Goal: Information Seeking & Learning: Learn about a topic

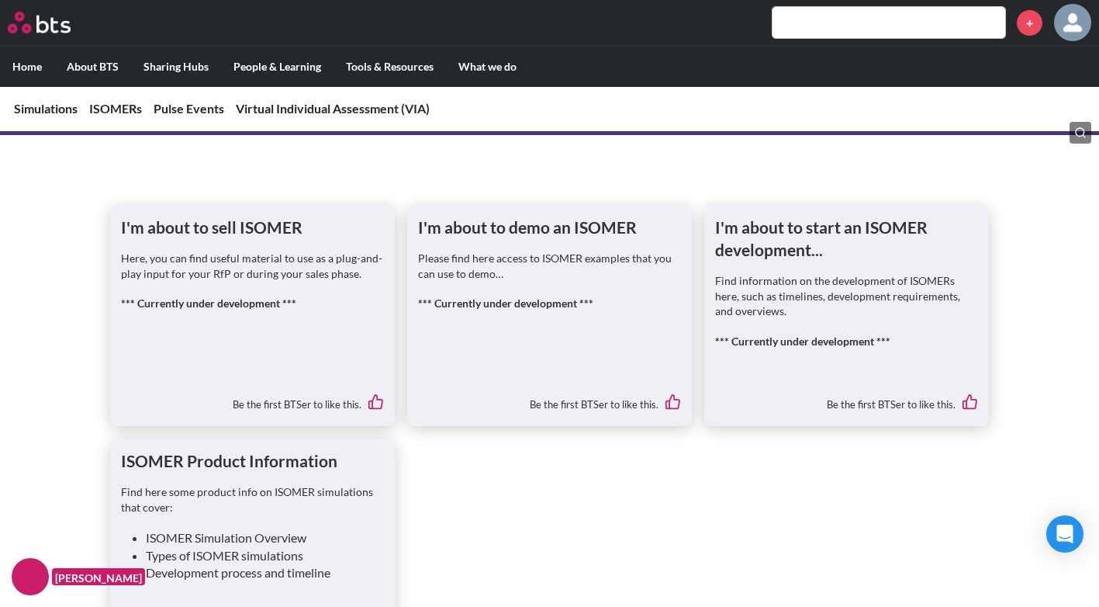
scroll to position [621, 0]
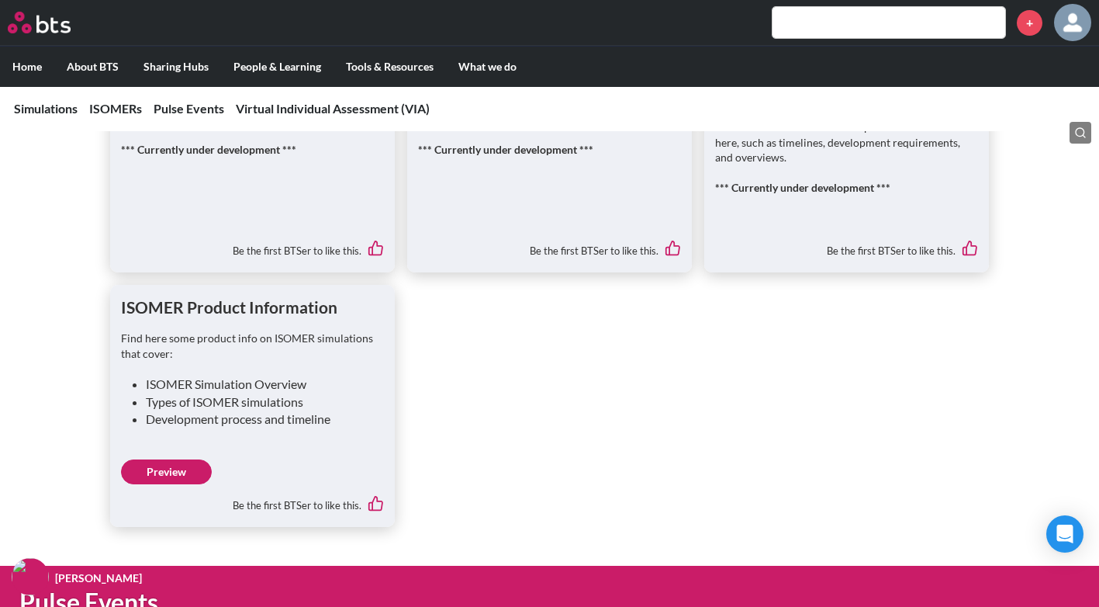
click at [163, 473] on link "Preview" at bounding box center [166, 471] width 91 height 25
click at [168, 475] on link "Preview" at bounding box center [166, 471] width 91 height 25
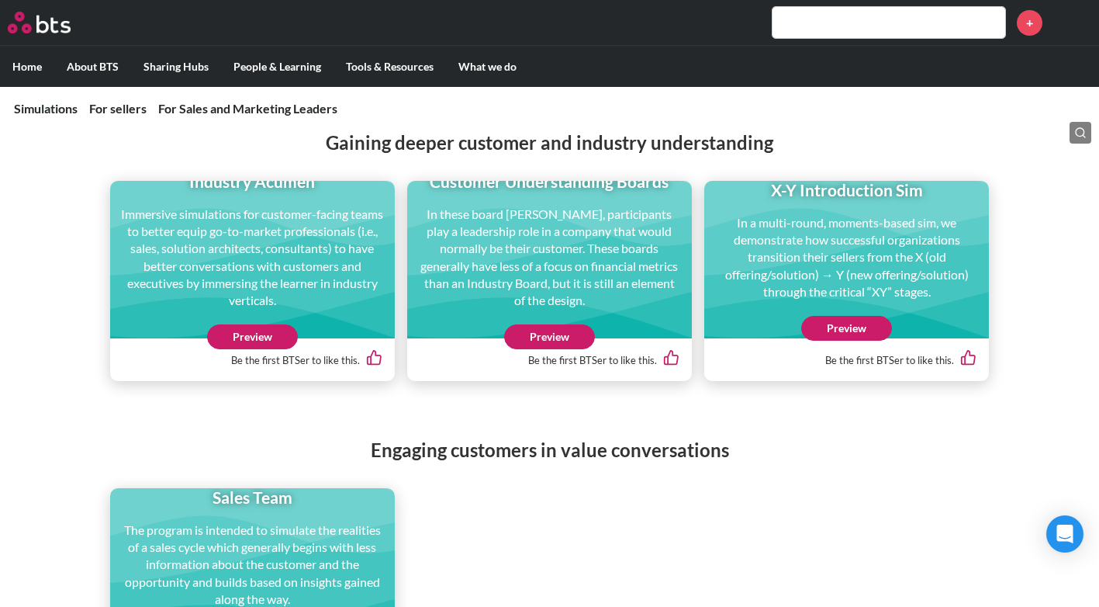
scroll to position [621, 0]
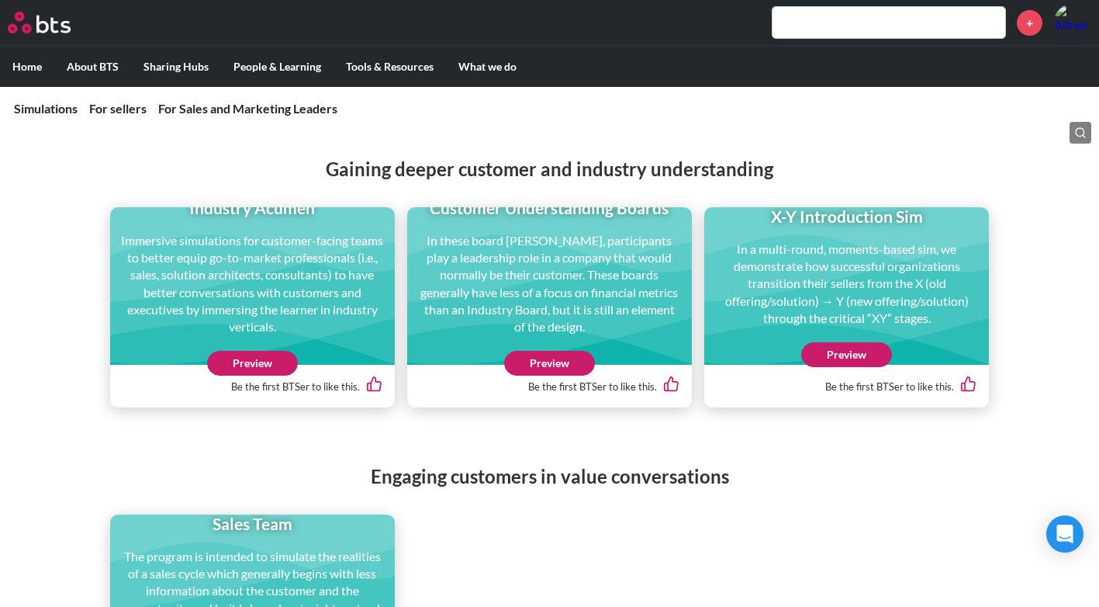
click at [839, 364] on link "Preview" at bounding box center [846, 354] width 91 height 25
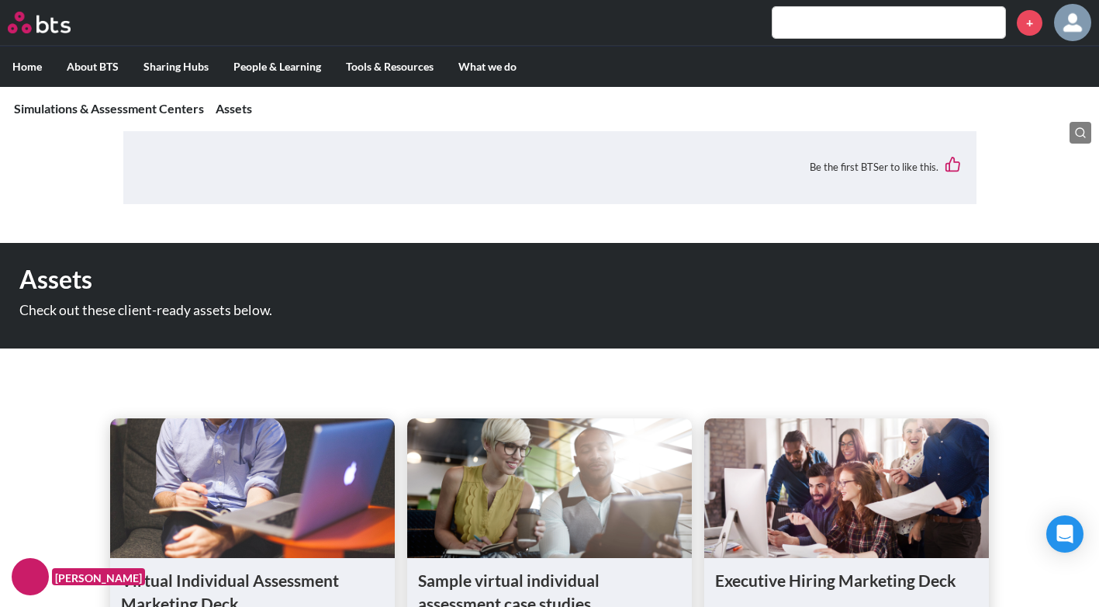
scroll to position [773, 0]
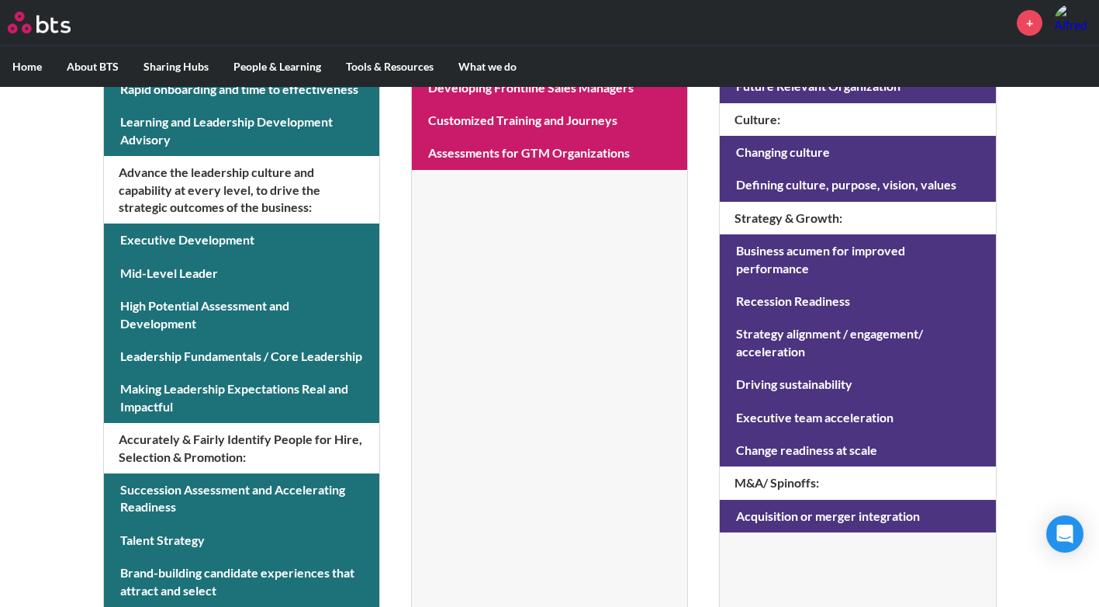
scroll to position [310, 0]
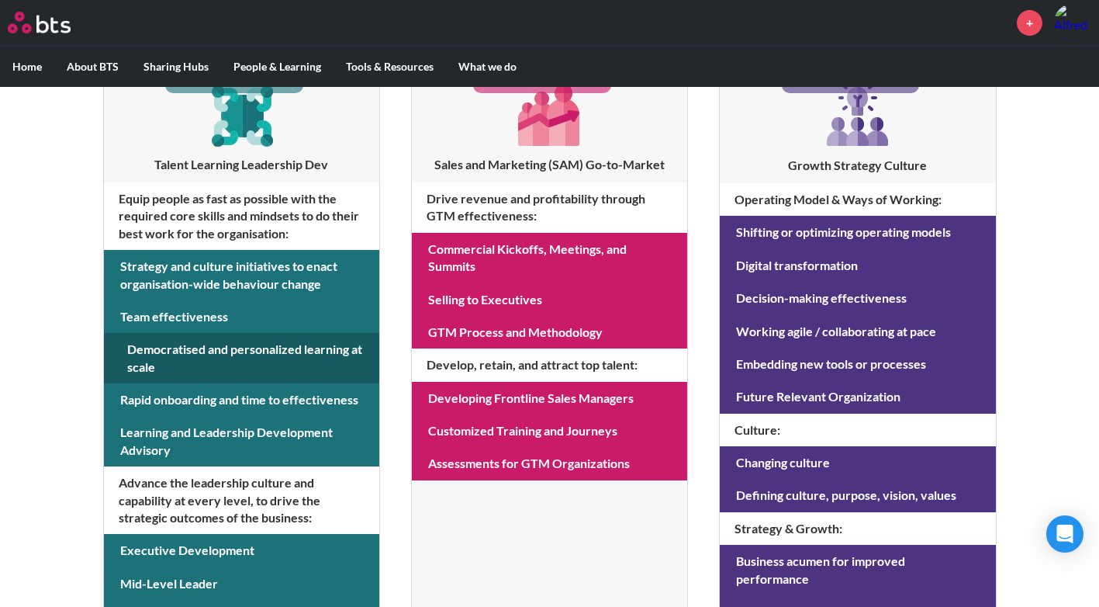
click at [160, 353] on link at bounding box center [241, 358] width 275 height 50
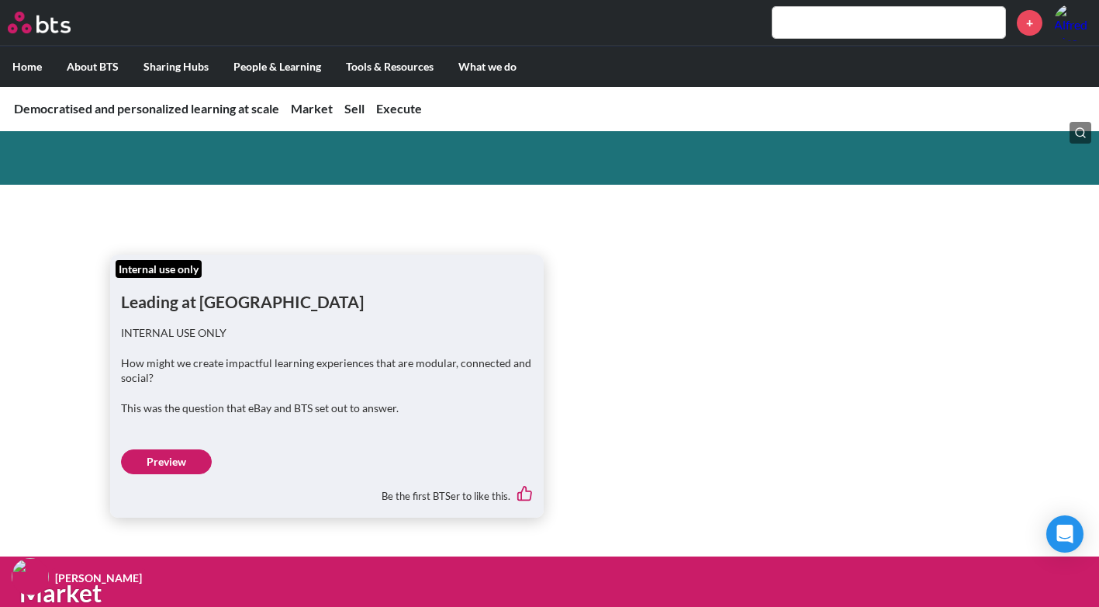
scroll to position [233, 0]
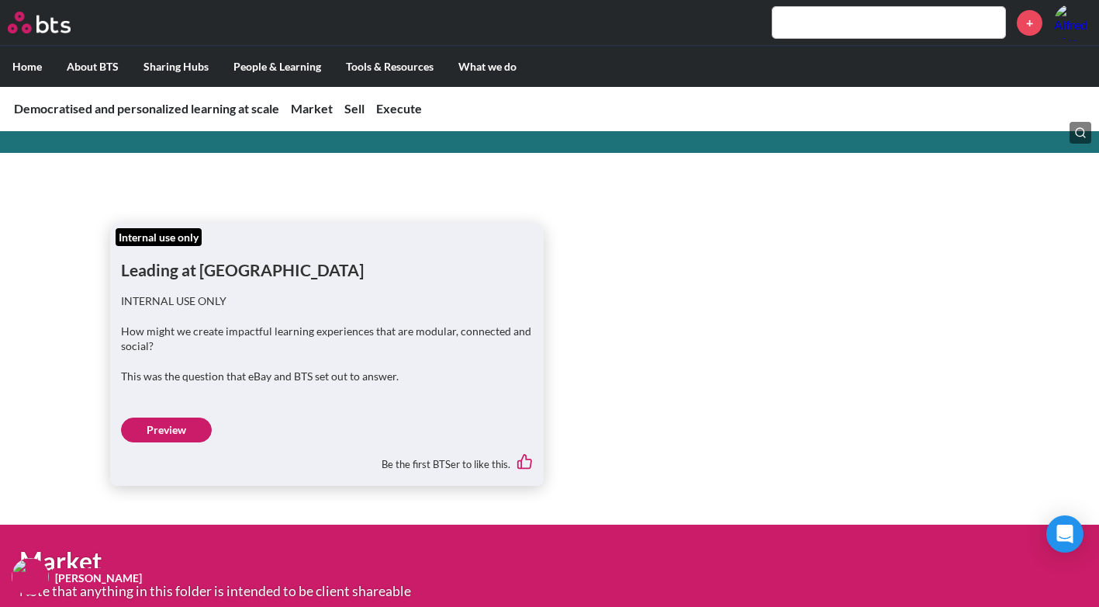
click at [147, 432] on link "Preview" at bounding box center [166, 429] width 91 height 25
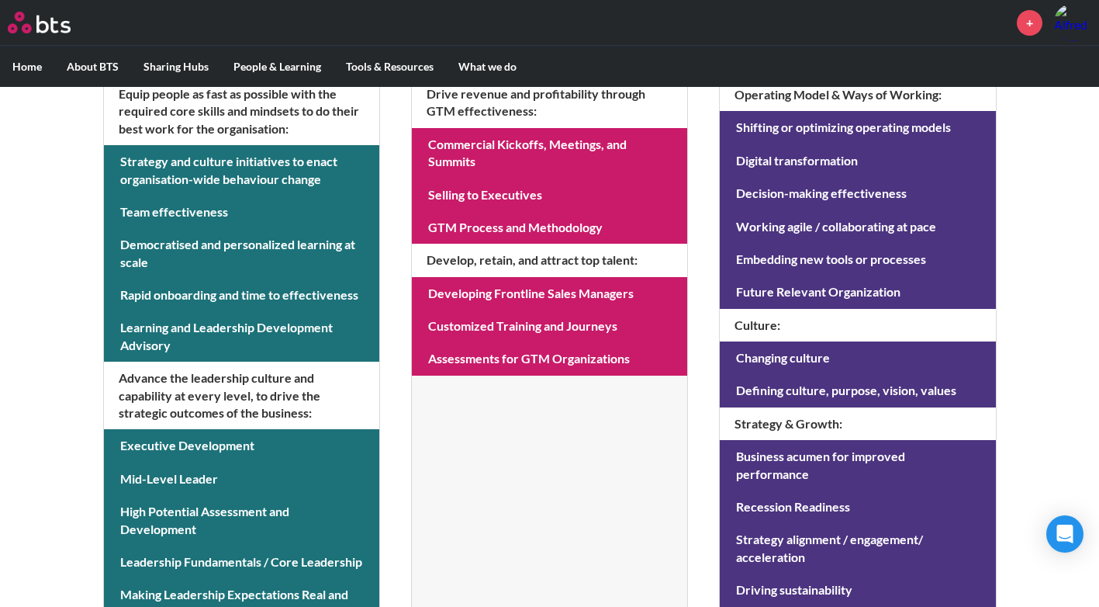
scroll to position [334, 0]
